Goal: Check status: Check status

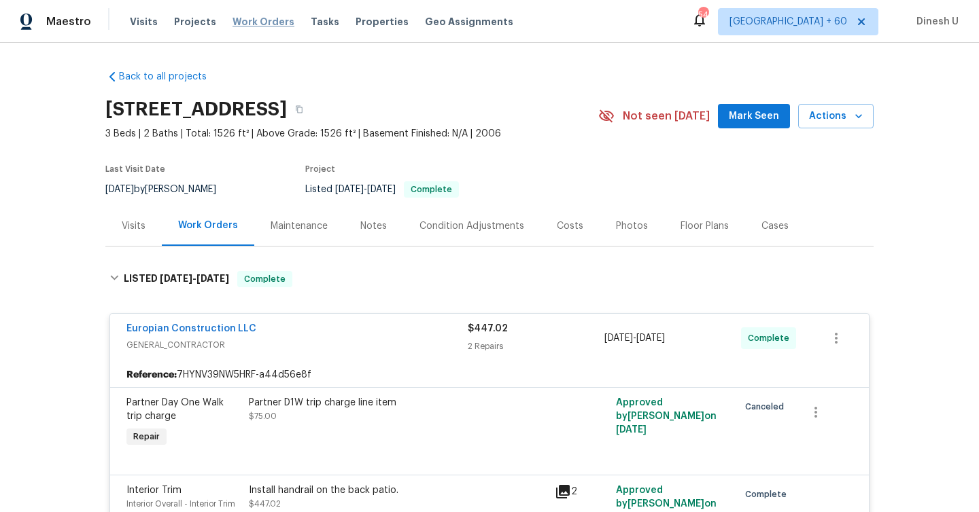
click at [245, 15] on span "Work Orders" at bounding box center [263, 22] width 62 height 14
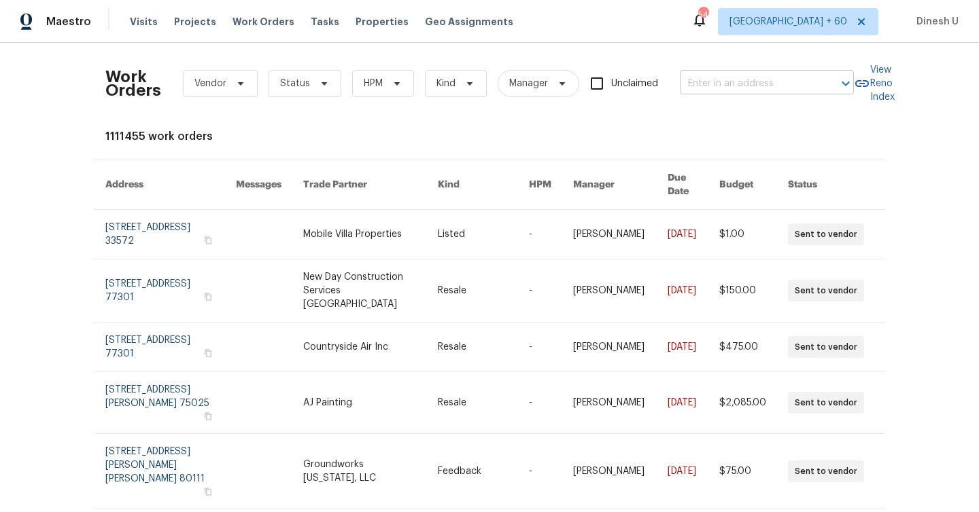
click at [701, 73] on input "text" at bounding box center [748, 83] width 136 height 21
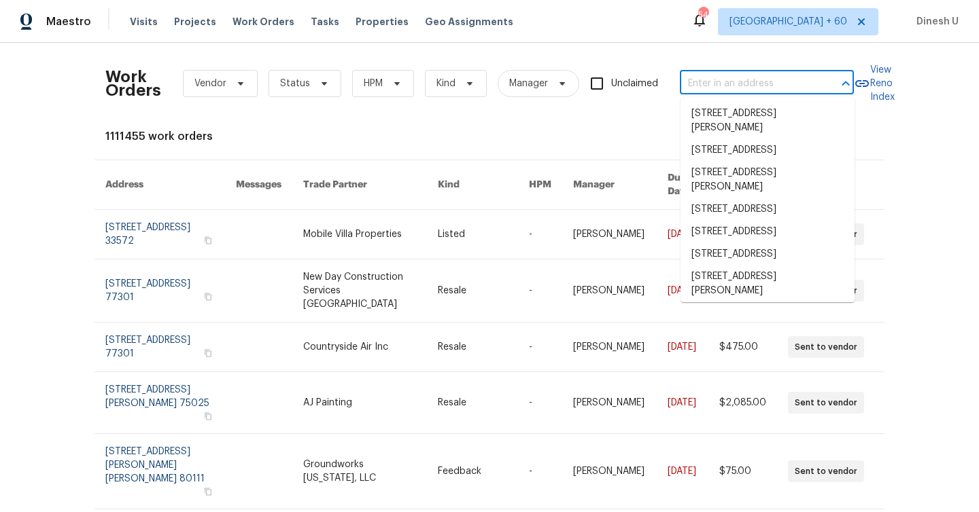
paste input "[STREET_ADDRESS]"
type input "[STREET_ADDRESS]"
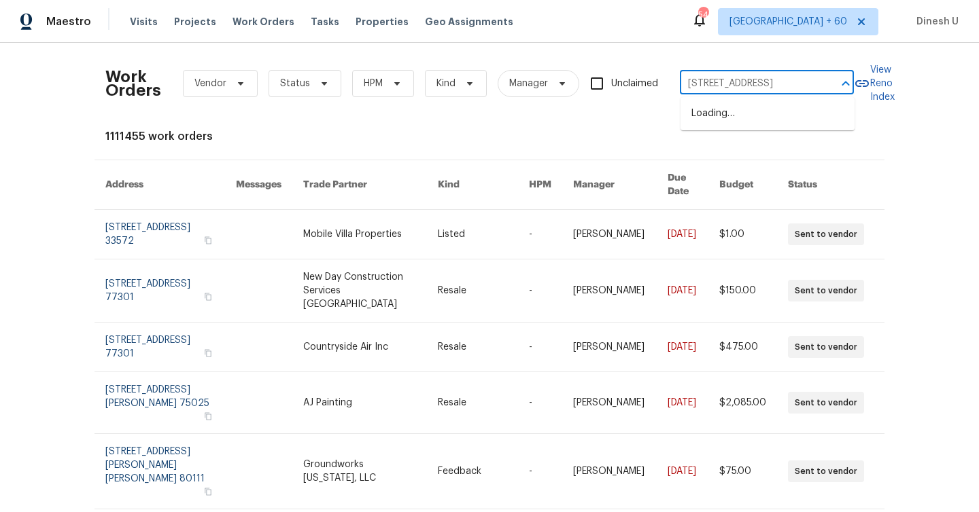
scroll to position [0, 80]
click at [702, 120] on li "[STREET_ADDRESS]" at bounding box center [767, 114] width 174 height 22
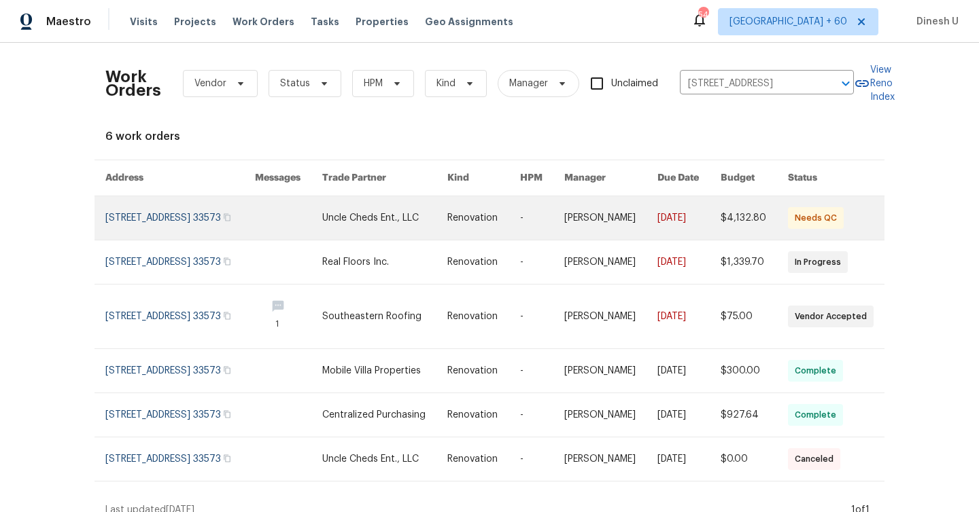
click at [109, 217] on link at bounding box center [179, 217] width 149 height 43
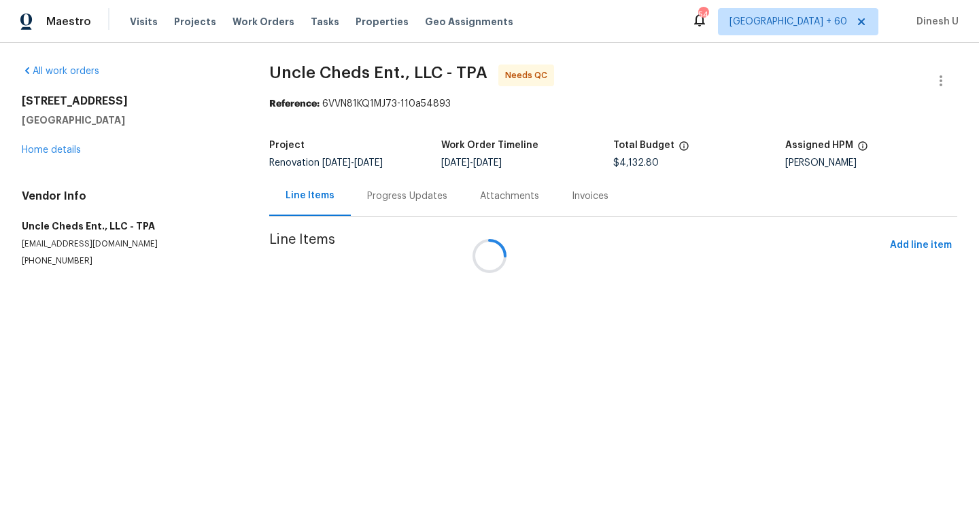
click at [53, 147] on div at bounding box center [489, 256] width 979 height 512
click at [53, 127] on h5 "[GEOGRAPHIC_DATA]" at bounding box center [129, 120] width 215 height 14
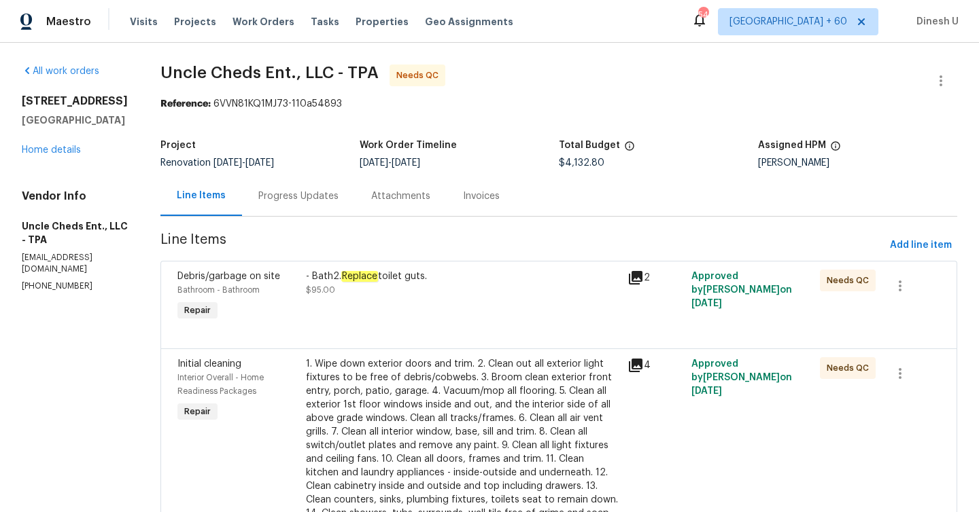
click at [43, 185] on div "All work orders [STREET_ADDRESS] Home details Vendor Info Uncle Cheds Ent., LLC…" at bounding box center [75, 179] width 106 height 228
click at [38, 155] on link "Home details" at bounding box center [51, 150] width 59 height 10
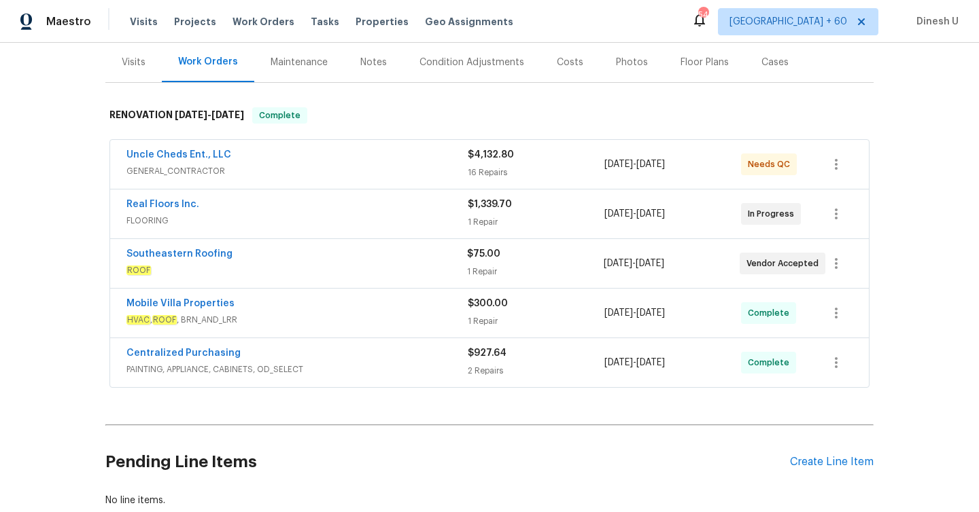
scroll to position [132, 0]
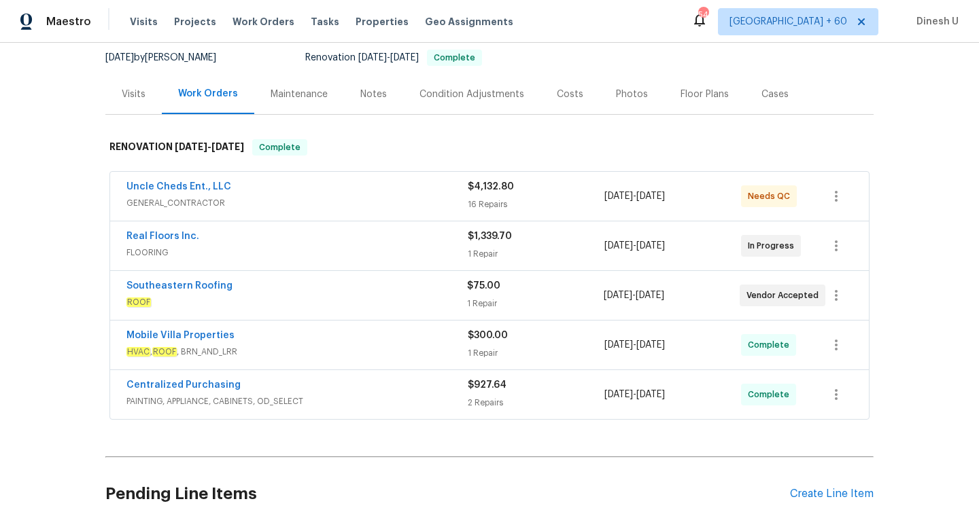
click at [484, 205] on div "16 Repairs" at bounding box center [536, 205] width 137 height 14
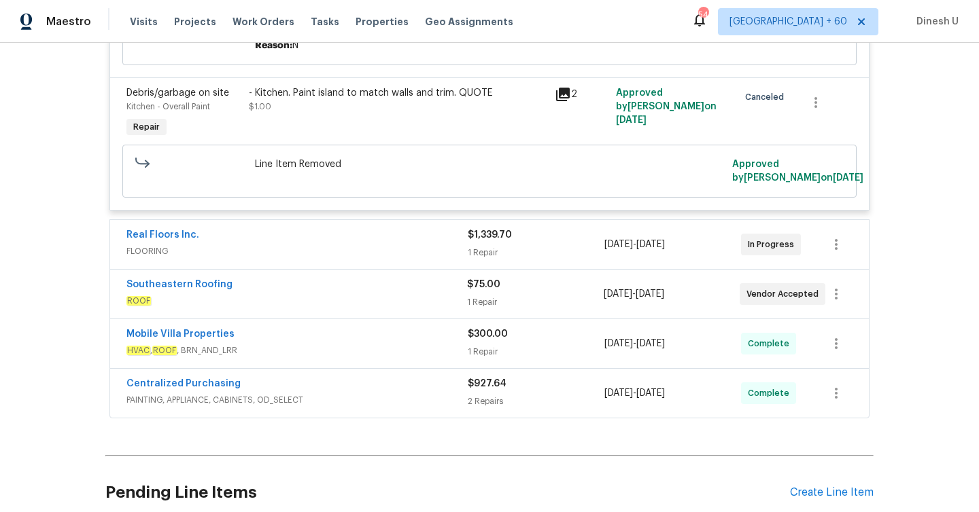
scroll to position [2615, 0]
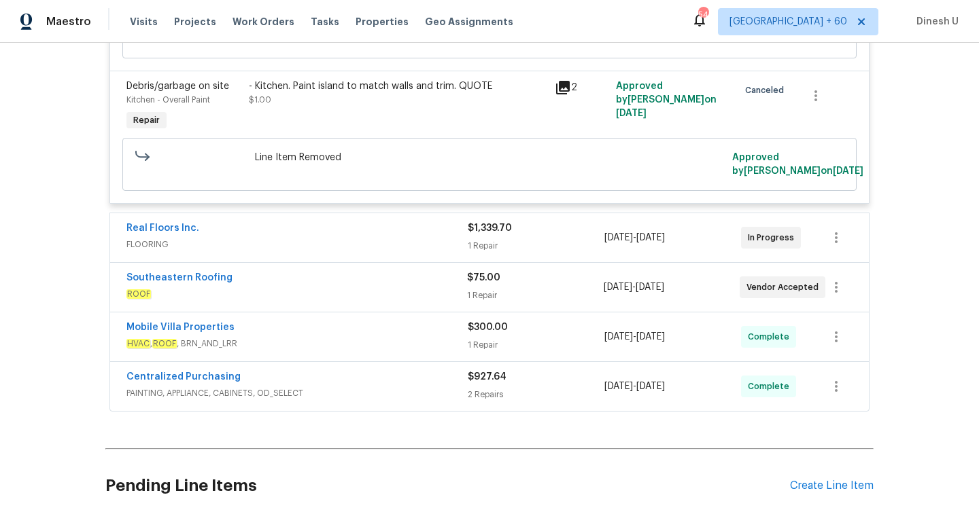
click at [493, 245] on div "1 Repair" at bounding box center [536, 246] width 137 height 14
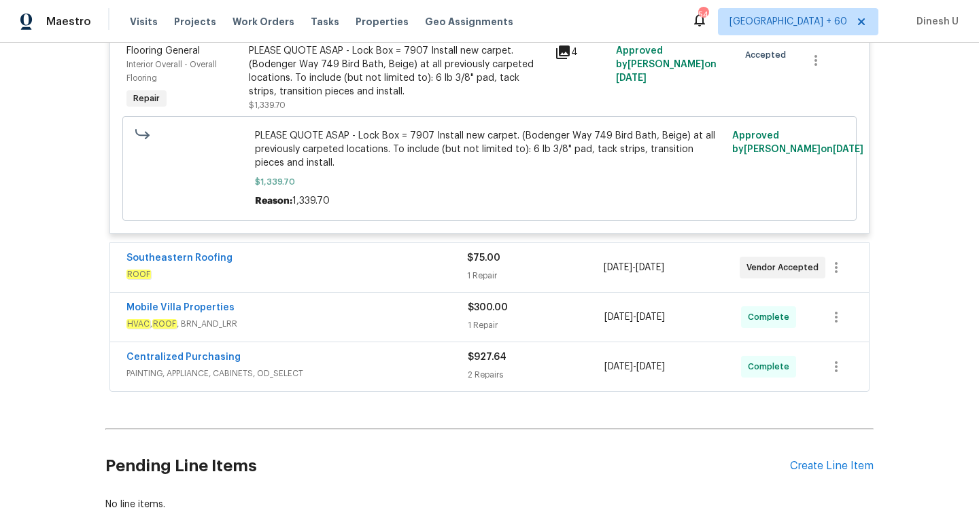
scroll to position [2890, 0]
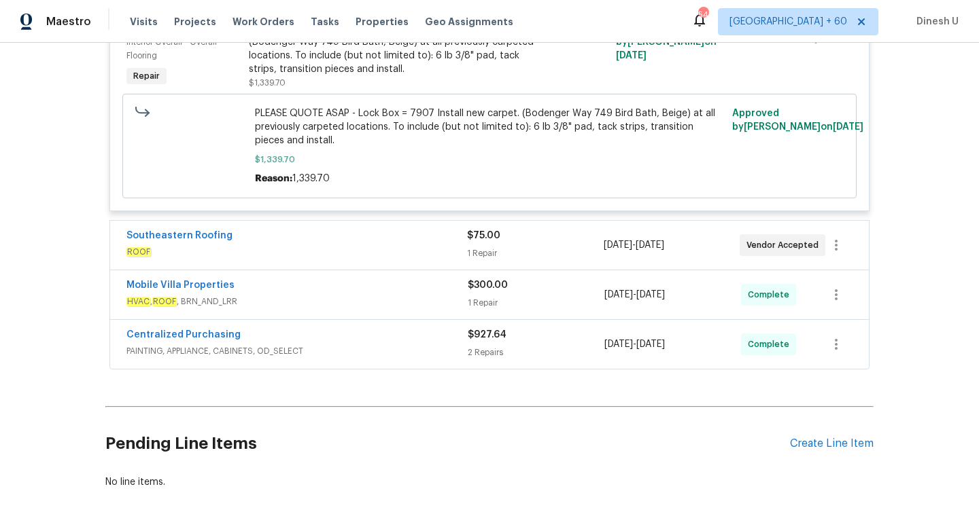
click at [482, 247] on div "1 Repair" at bounding box center [535, 254] width 136 height 14
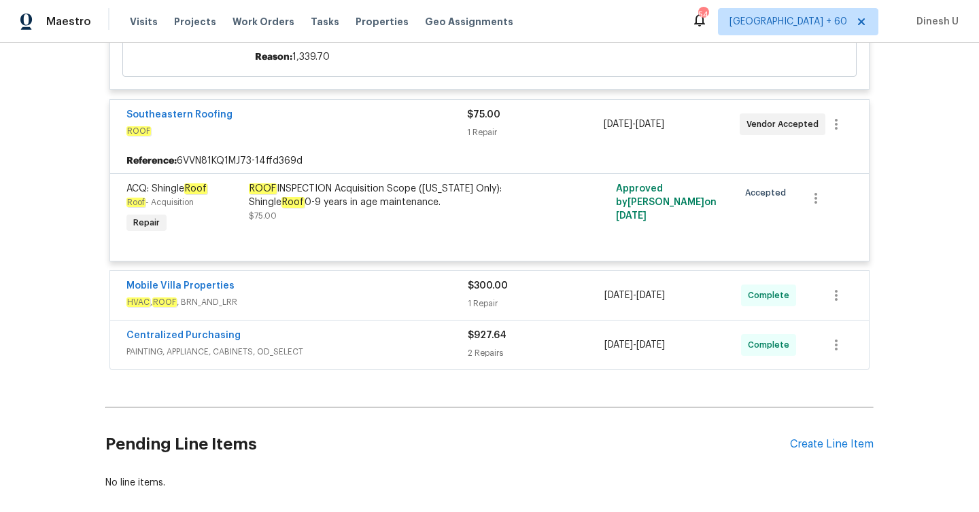
scroll to position [3014, 0]
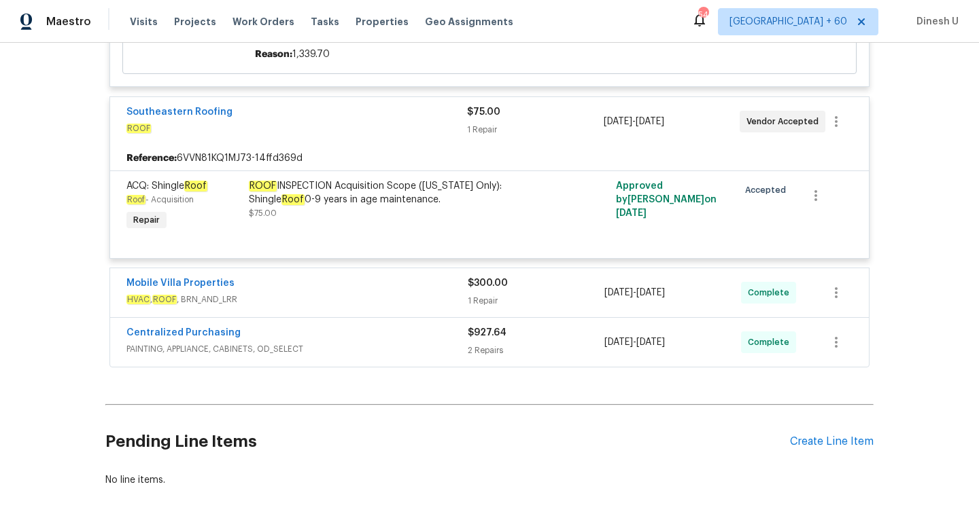
click at [515, 309] on div "Mobile Villa Properties HVAC , ROOF , BRN_AND_LRR $300.00 1 Repair [DATE] - [DA…" at bounding box center [489, 292] width 758 height 49
click at [484, 294] on div "1 Repair" at bounding box center [536, 301] width 137 height 14
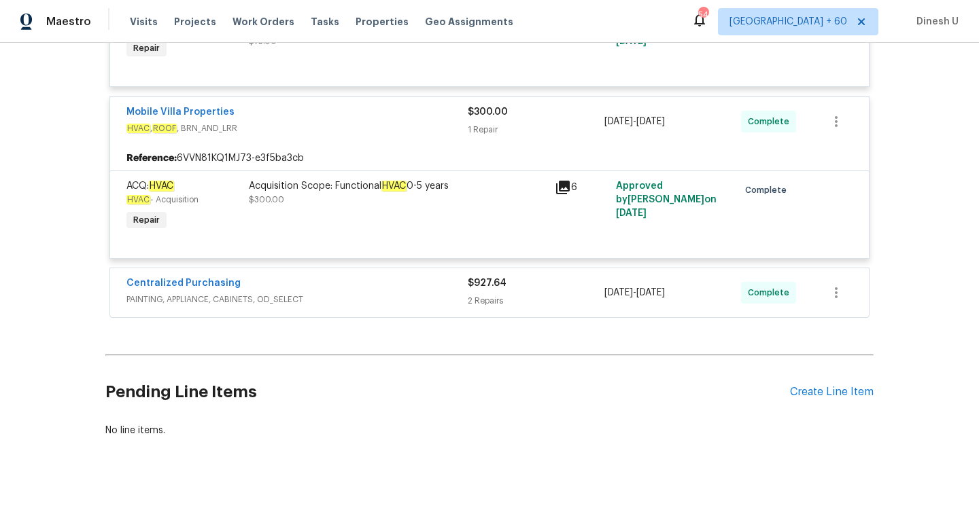
scroll to position [3199, 0]
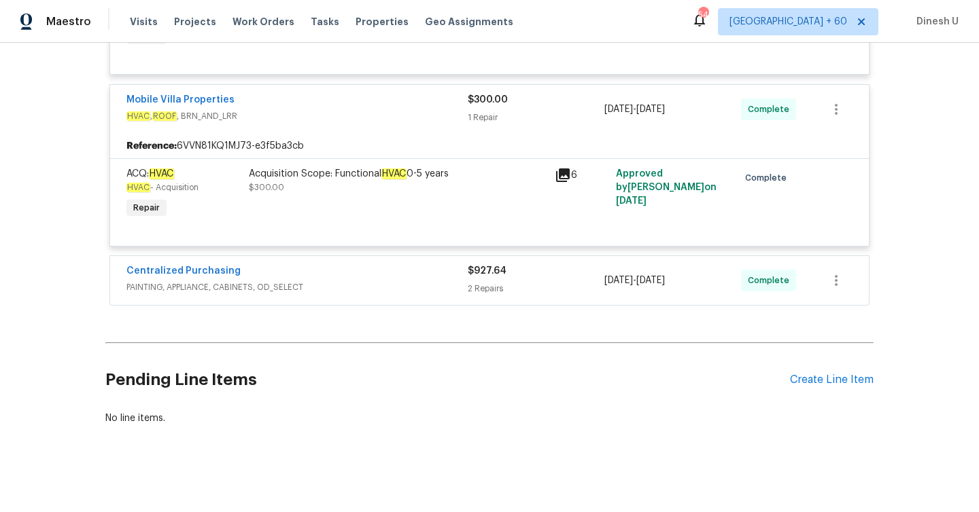
click at [475, 266] on span "$927.64" at bounding box center [487, 271] width 39 height 10
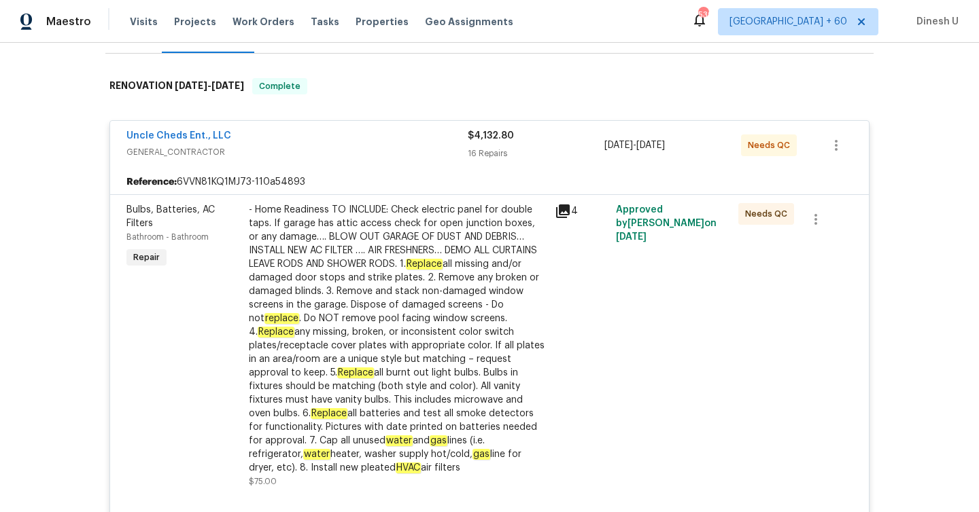
scroll to position [0, 0]
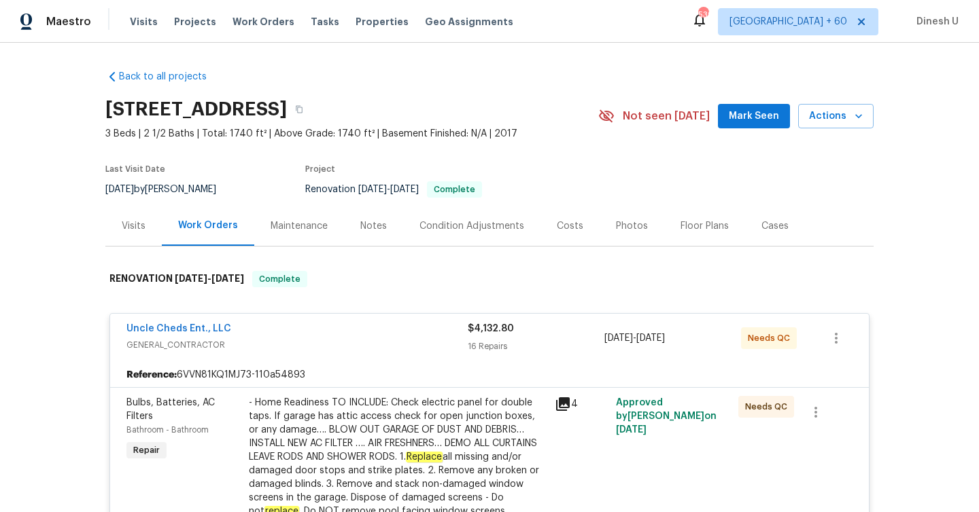
click at [135, 227] on div "Visits" at bounding box center [134, 226] width 24 height 14
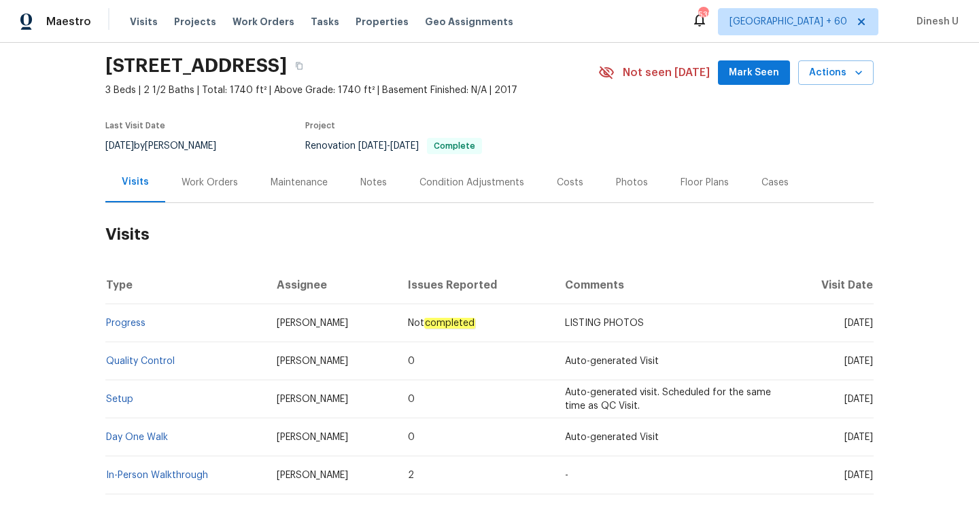
scroll to position [118, 0]
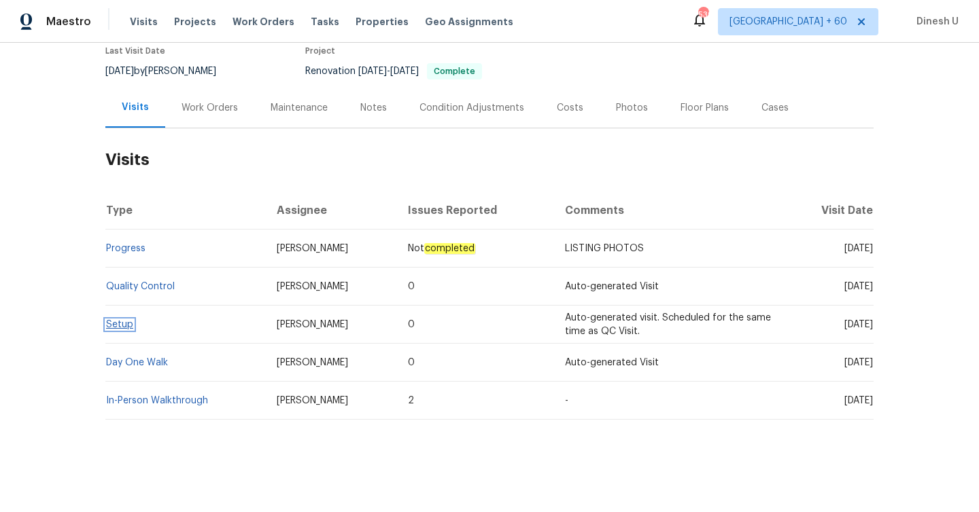
click at [112, 324] on link "Setup" at bounding box center [119, 325] width 27 height 10
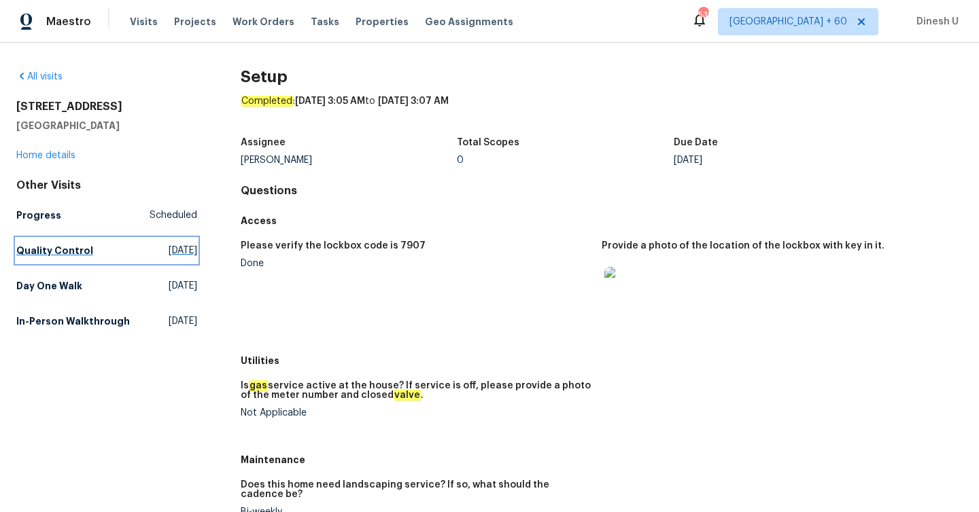
click at [184, 250] on span "[DATE]" at bounding box center [183, 251] width 29 height 14
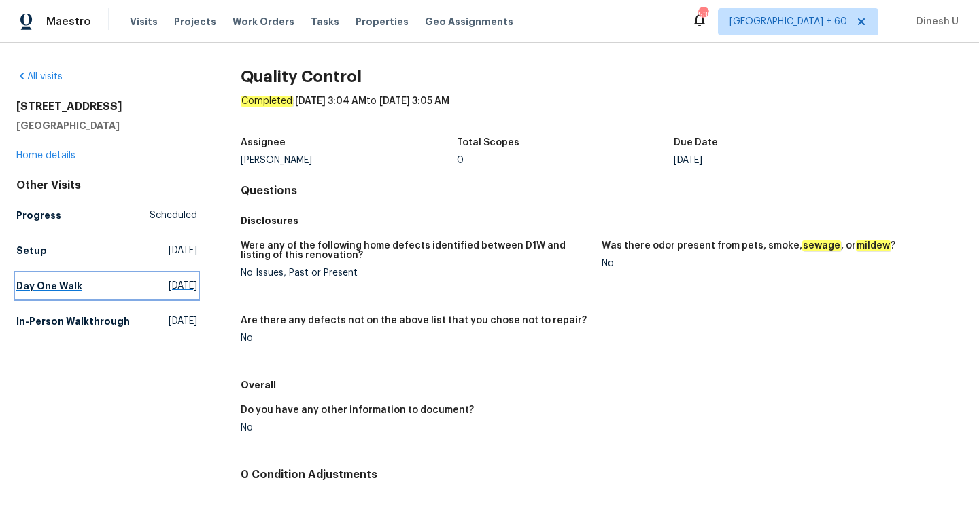
click at [169, 284] on span "[DATE]" at bounding box center [183, 286] width 29 height 14
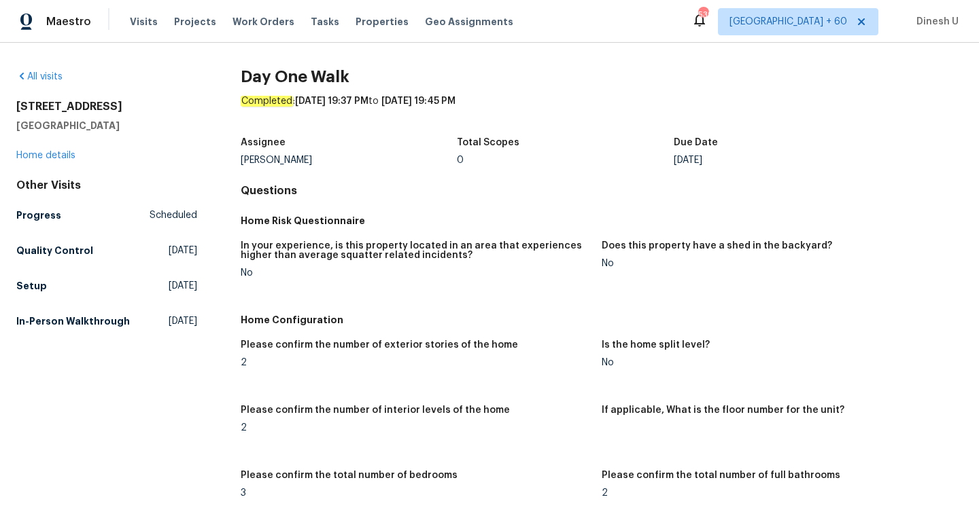
click at [195, 322] on span "[DATE]" at bounding box center [183, 322] width 29 height 14
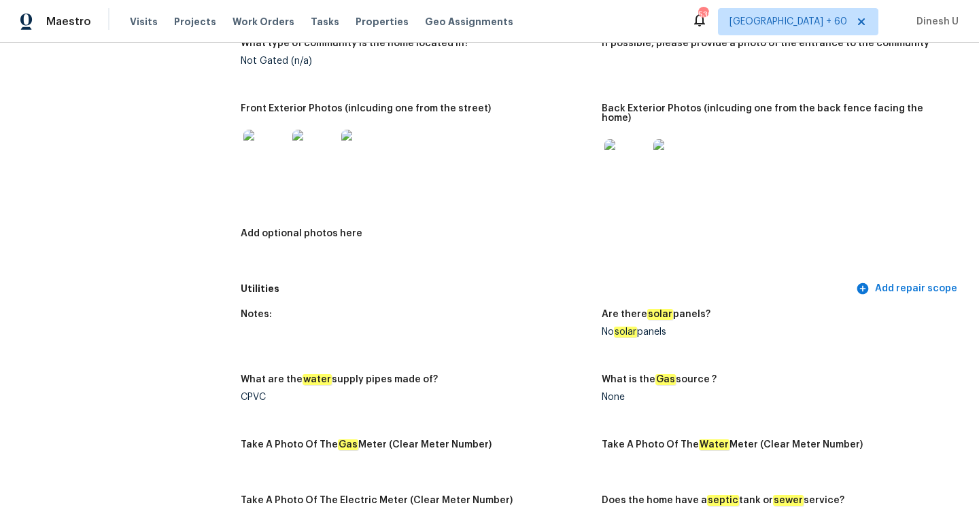
scroll to position [639, 0]
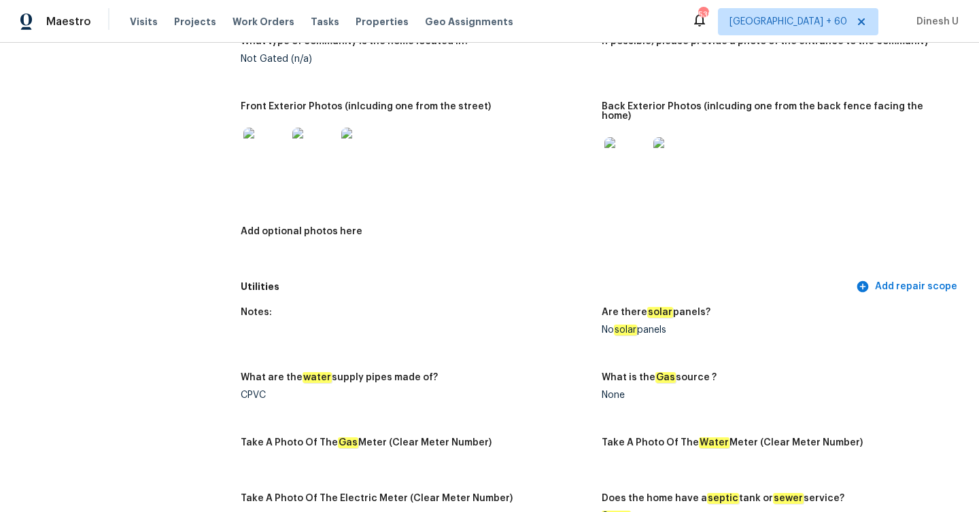
click at [614, 149] on img at bounding box center [625, 158] width 43 height 43
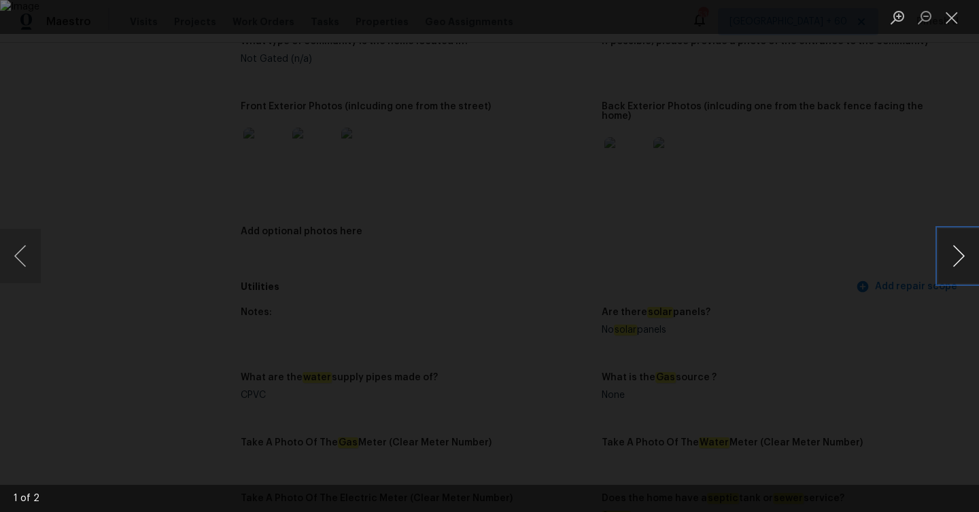
click at [951, 251] on button "Next image" at bounding box center [958, 256] width 41 height 54
click at [957, 14] on button "Close lightbox" at bounding box center [951, 17] width 27 height 24
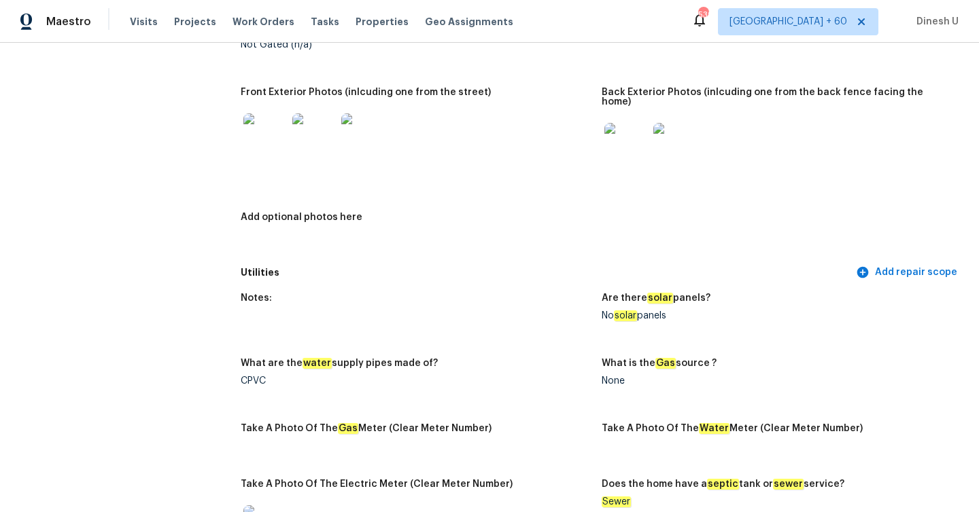
scroll to position [0, 0]
